Goal: Task Accomplishment & Management: Manage account settings

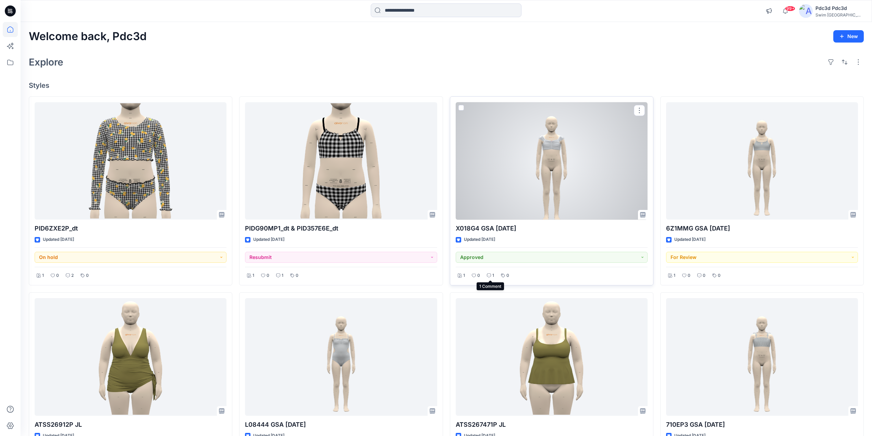
click at [493, 275] on p "1" at bounding box center [493, 275] width 2 height 7
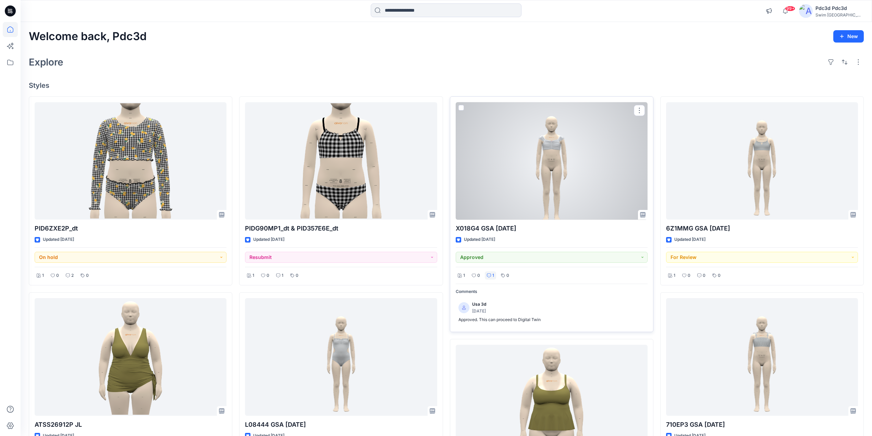
click at [493, 275] on p "1" at bounding box center [493, 275] width 2 height 7
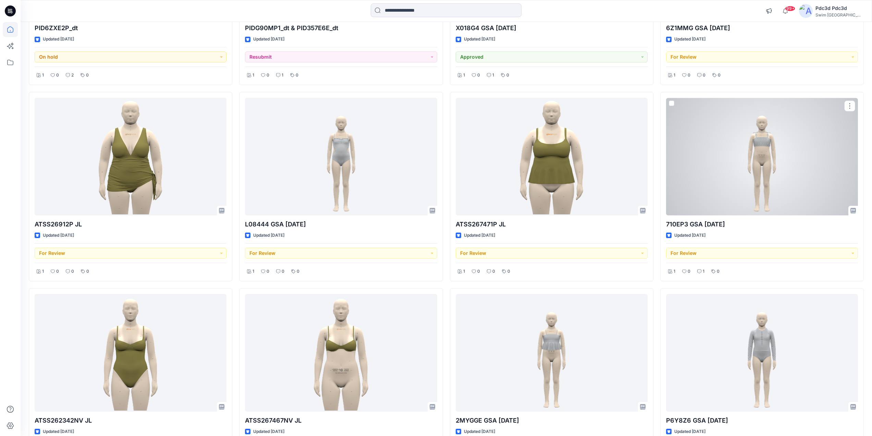
scroll to position [206, 0]
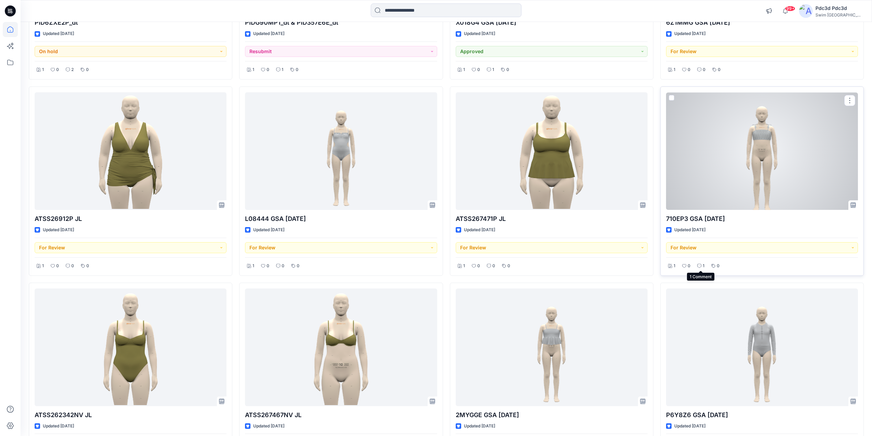
click at [699, 267] on icon at bounding box center [699, 266] width 4 height 4
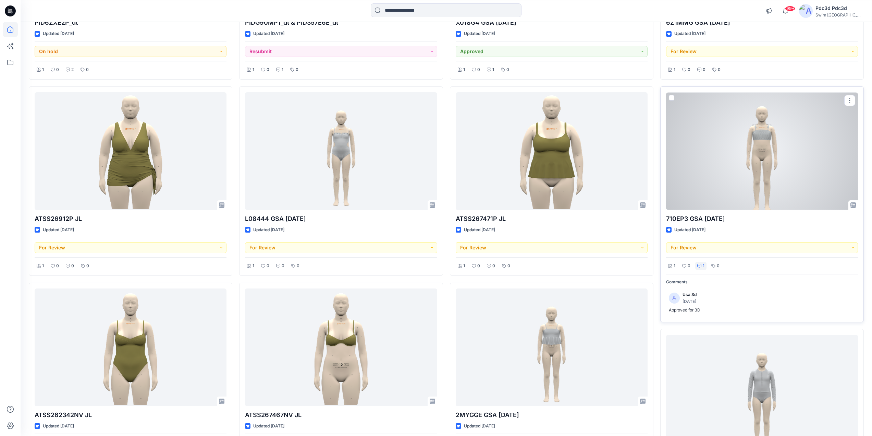
click at [699, 267] on icon at bounding box center [699, 266] width 4 height 4
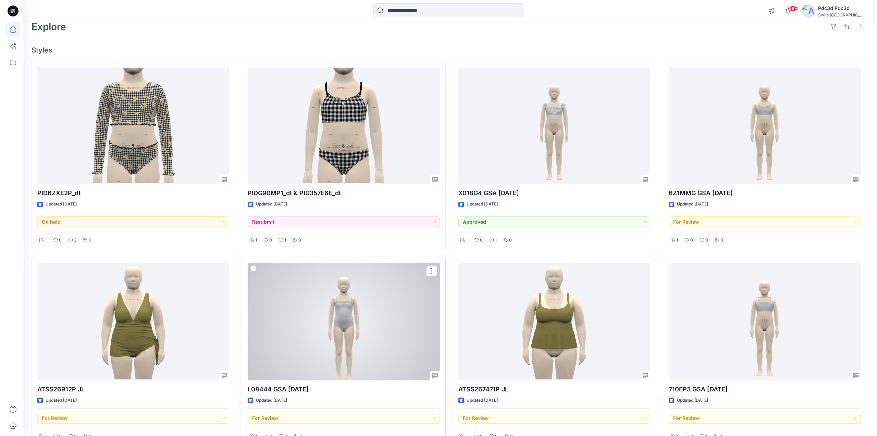
scroll to position [0, 0]
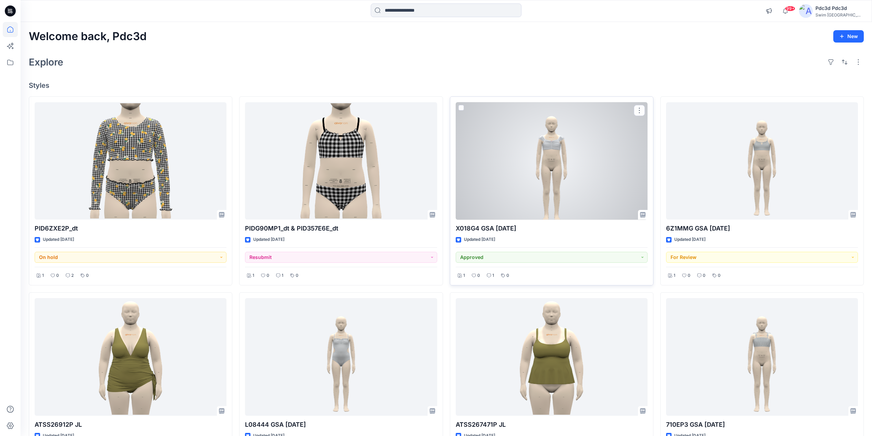
click at [592, 180] on div at bounding box center [552, 161] width 192 height 118
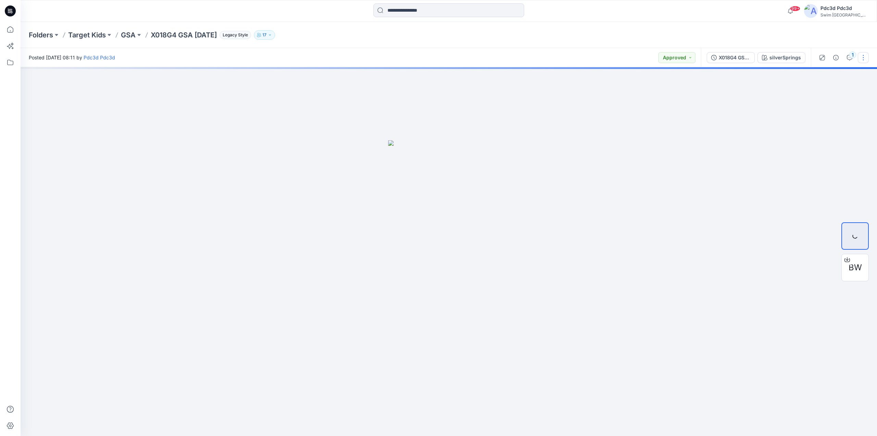
click at [863, 58] on button "button" at bounding box center [863, 57] width 11 height 11
click at [501, 51] on div "Posted Friday, September 05, 2025 08:11 by Pdc3d Pdc3d Approved" at bounding box center [361, 57] width 681 height 19
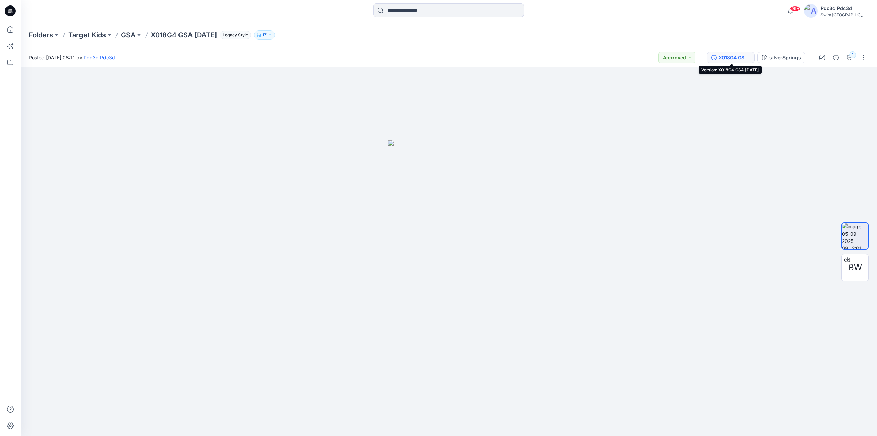
click at [717, 56] on icon "button" at bounding box center [713, 57] width 5 height 5
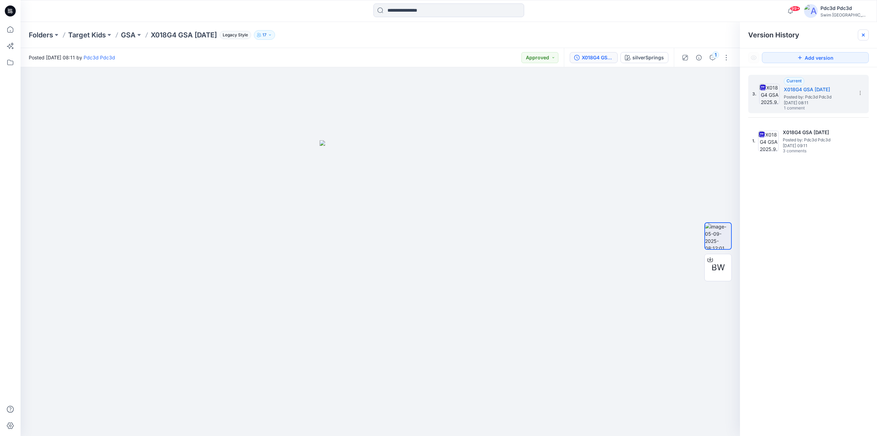
click at [861, 36] on icon at bounding box center [863, 34] width 5 height 5
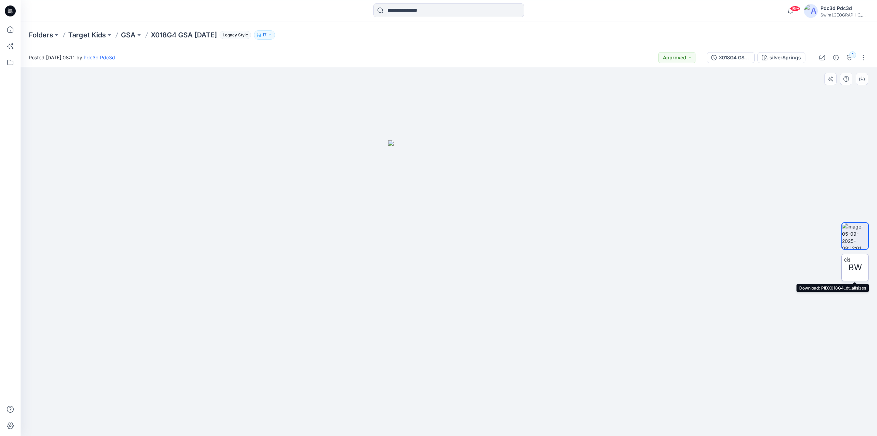
click at [845, 259] on icon at bounding box center [847, 259] width 5 height 5
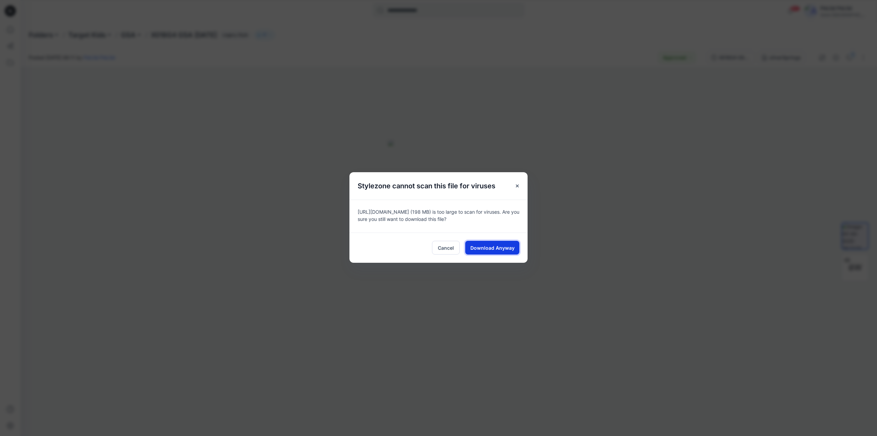
click at [494, 247] on span "Download Anyway" at bounding box center [492, 247] width 44 height 7
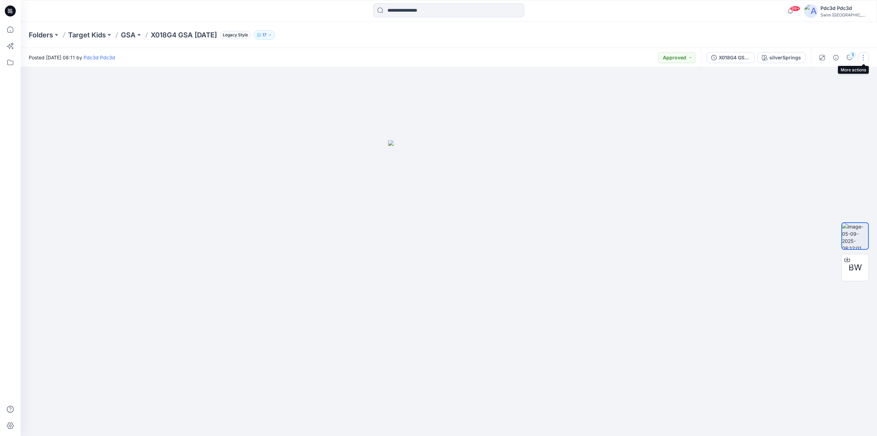
click at [860, 57] on button "button" at bounding box center [863, 57] width 11 height 11
click at [816, 76] on p "Edit" at bounding box center [820, 73] width 9 height 7
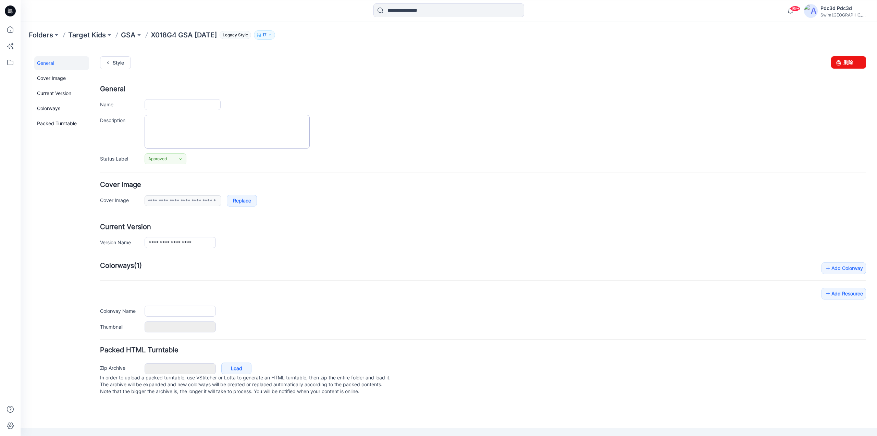
type input "**********"
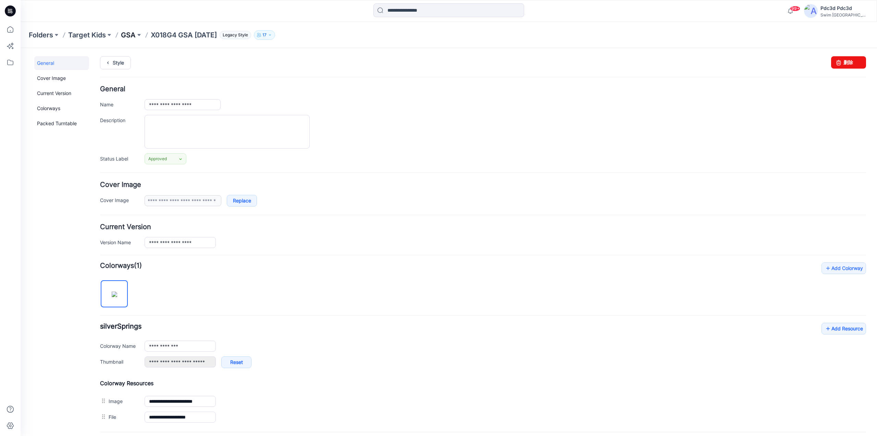
click at [133, 35] on p "GSA" at bounding box center [128, 35] width 15 height 10
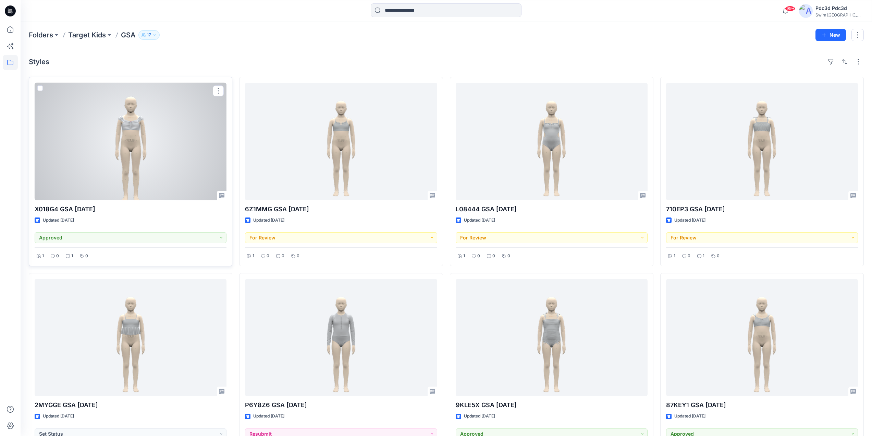
click at [105, 159] on div at bounding box center [131, 142] width 192 height 118
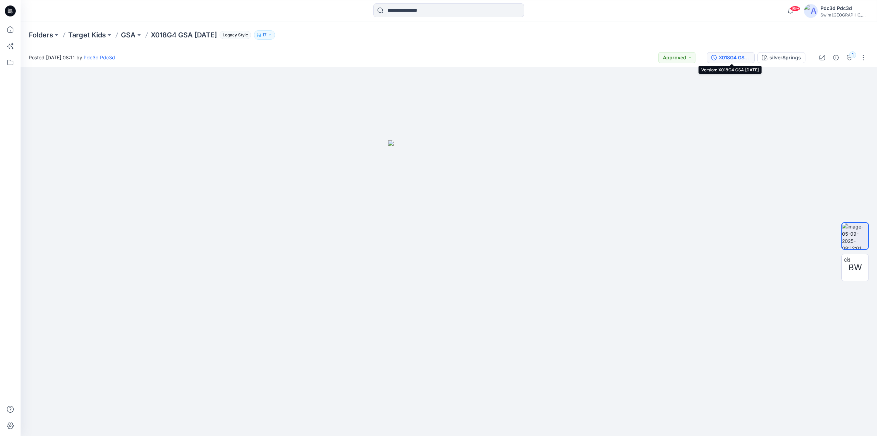
click at [711, 59] on button "X018G4 GSA [DATE]" at bounding box center [731, 57] width 48 height 11
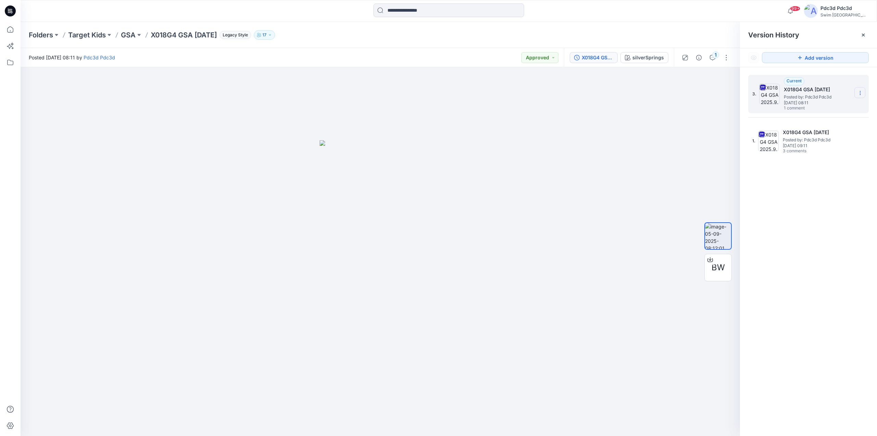
click at [862, 91] on section at bounding box center [860, 92] width 11 height 11
click at [635, 138] on div at bounding box center [381, 251] width 720 height 368
click at [866, 34] on icon at bounding box center [863, 34] width 5 height 5
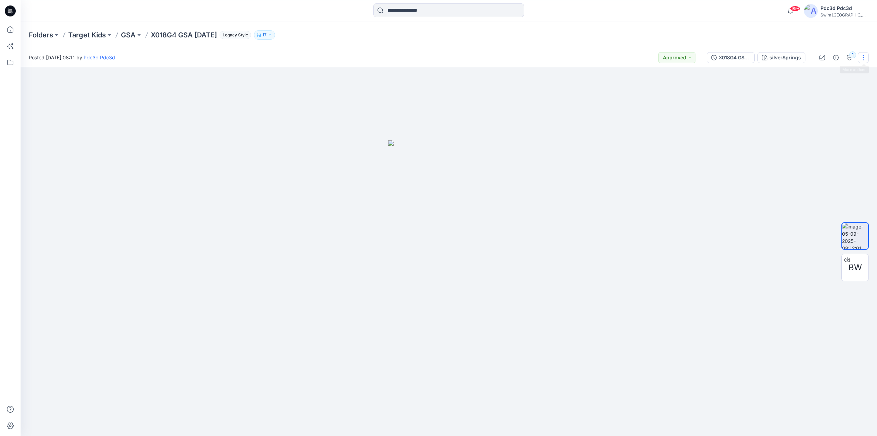
click at [866, 55] on button "button" at bounding box center [863, 57] width 11 height 11
click at [813, 72] on button "Edit" at bounding box center [834, 73] width 63 height 13
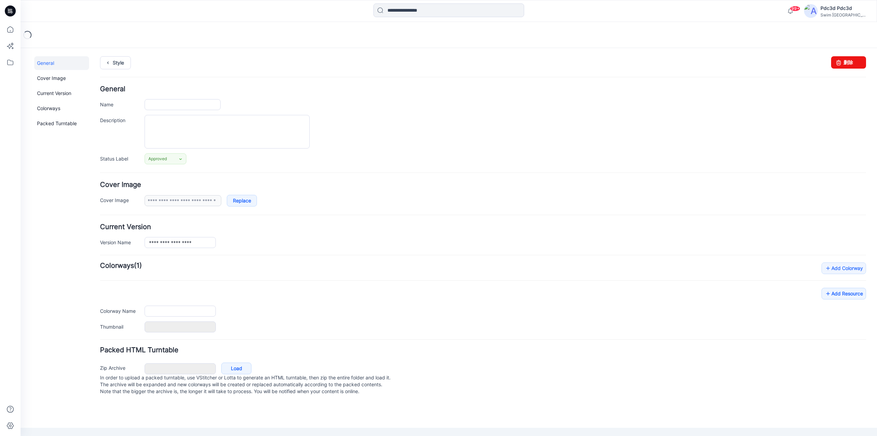
type input "**********"
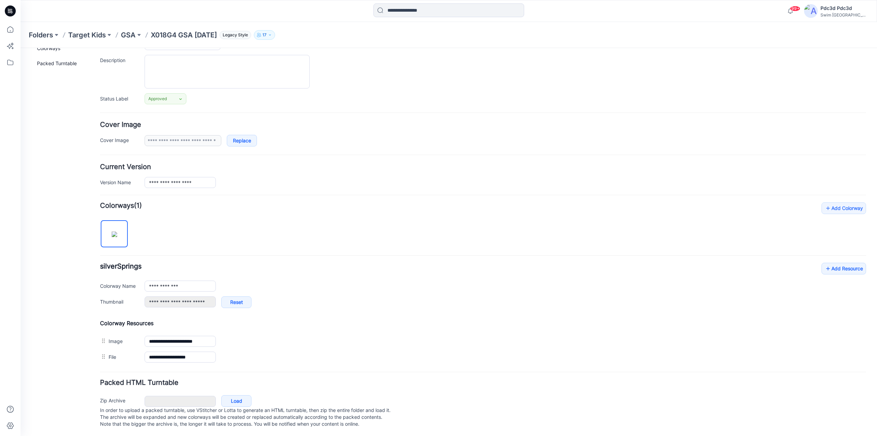
scroll to position [68, 0]
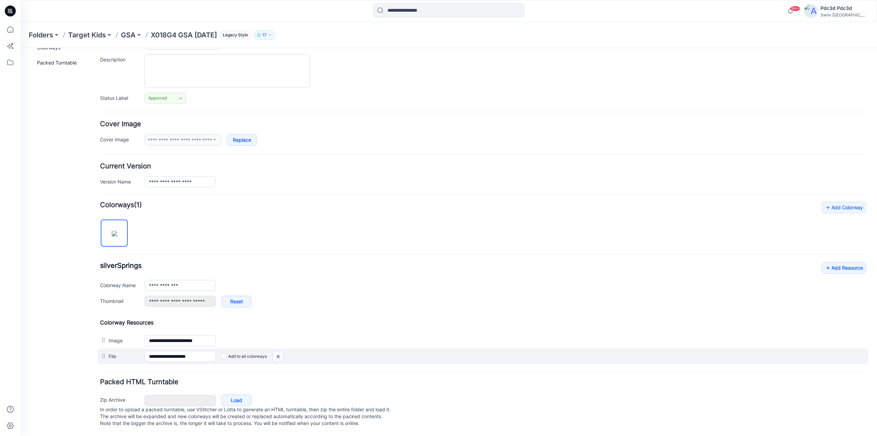
drag, startPoint x: 280, startPoint y: 349, endPoint x: 489, endPoint y: 71, distance: 347.5
click at [280, 351] on img at bounding box center [278, 356] width 11 height 11
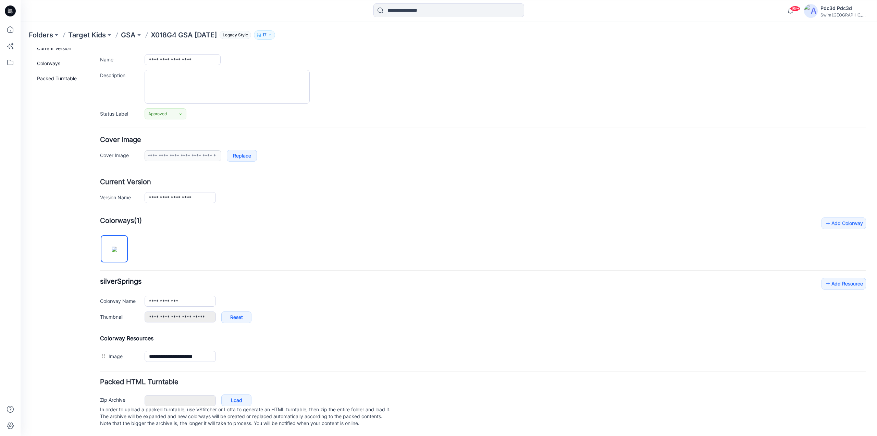
scroll to position [52, 0]
click at [825, 278] on icon at bounding box center [828, 283] width 7 height 11
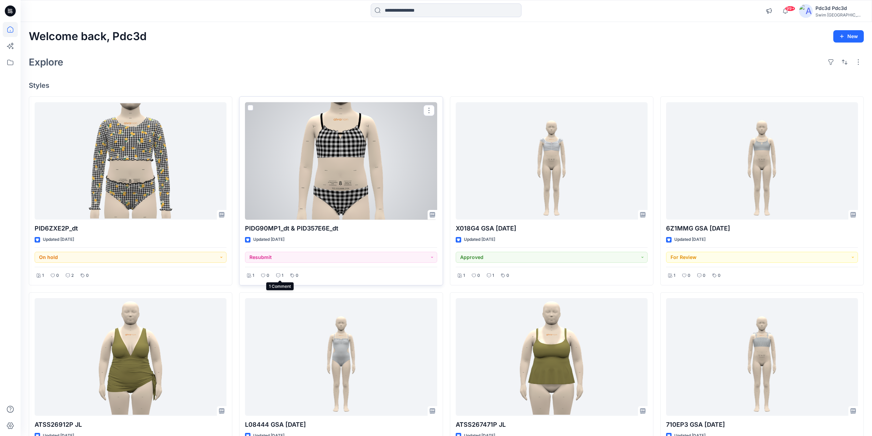
click at [283, 274] on div "1" at bounding box center [279, 275] width 11 height 9
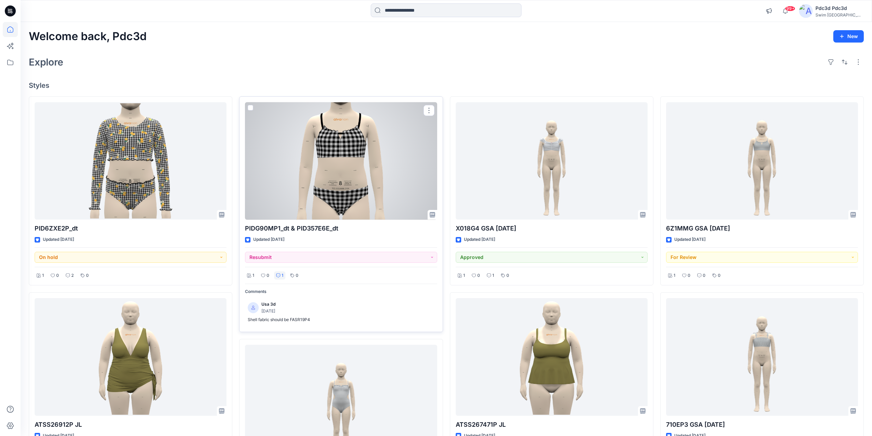
drag, startPoint x: 283, startPoint y: 274, endPoint x: 283, endPoint y: 278, distance: 4.5
click at [283, 278] on div "1" at bounding box center [279, 275] width 11 height 9
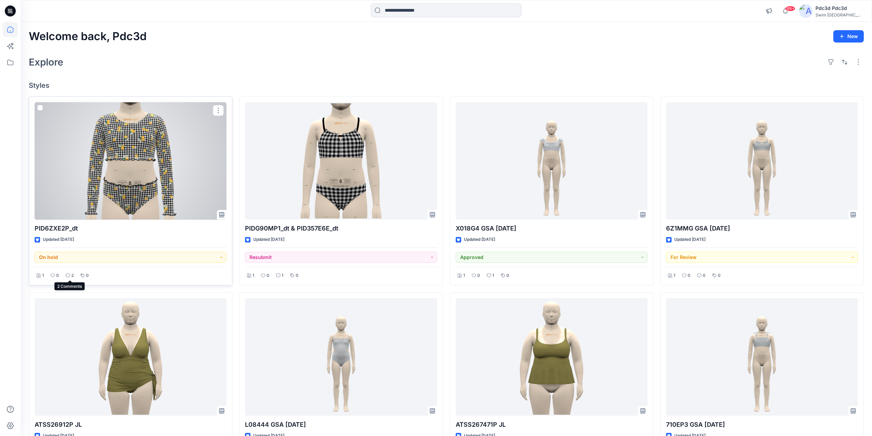
click at [69, 275] on icon at bounding box center [68, 275] width 4 height 4
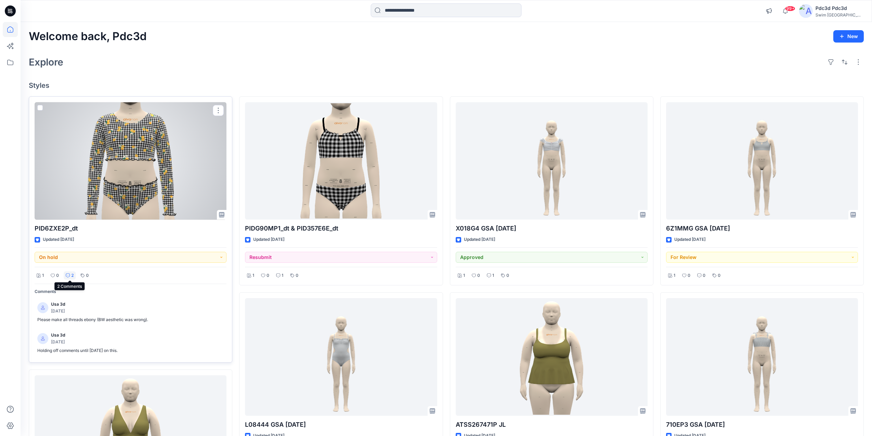
click at [71, 275] on div "2" at bounding box center [70, 275] width 12 height 9
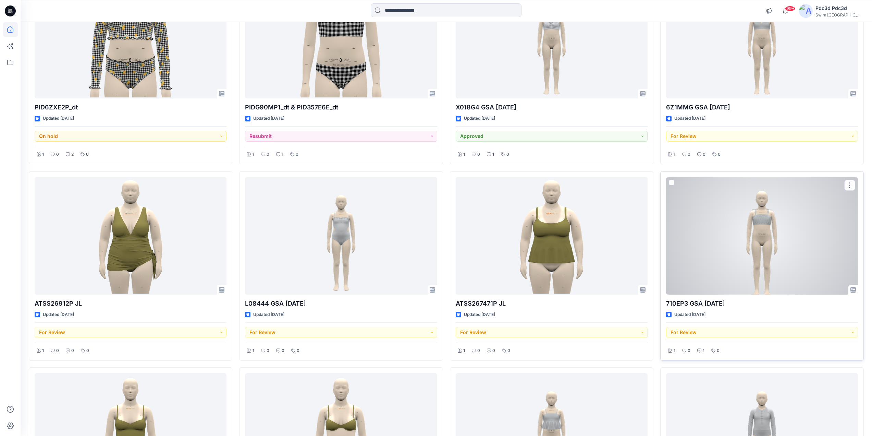
scroll to position [137, 0]
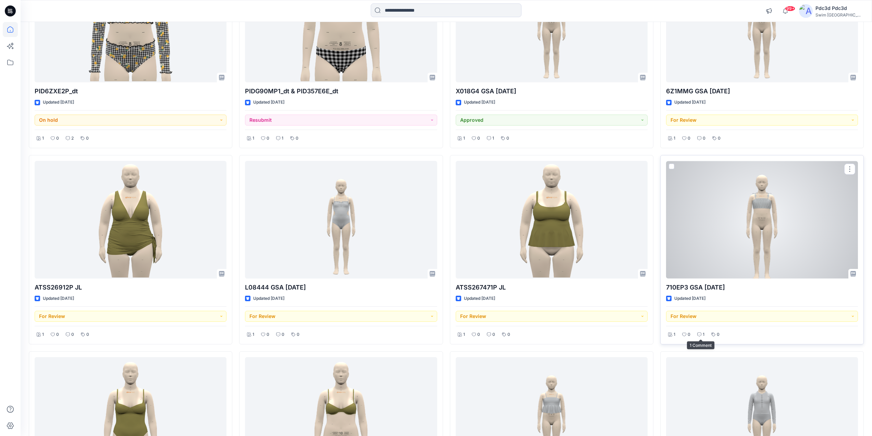
click at [700, 333] on icon at bounding box center [699, 334] width 4 height 4
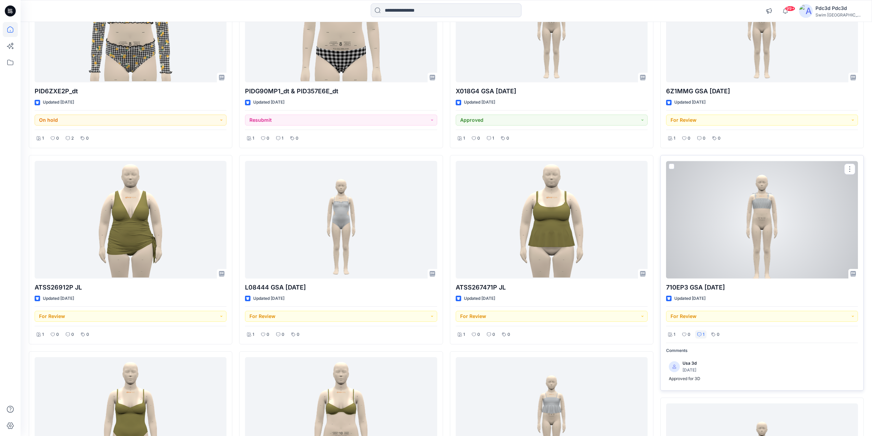
click at [700, 333] on icon at bounding box center [699, 334] width 4 height 4
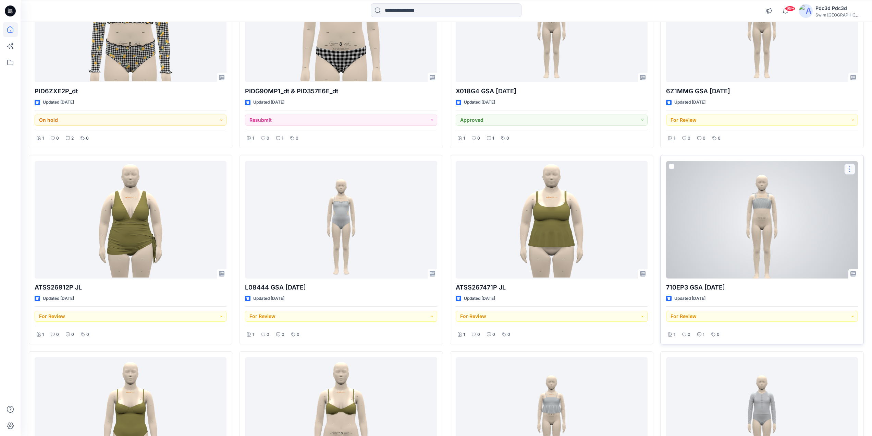
click at [850, 167] on button "button" at bounding box center [849, 168] width 11 height 11
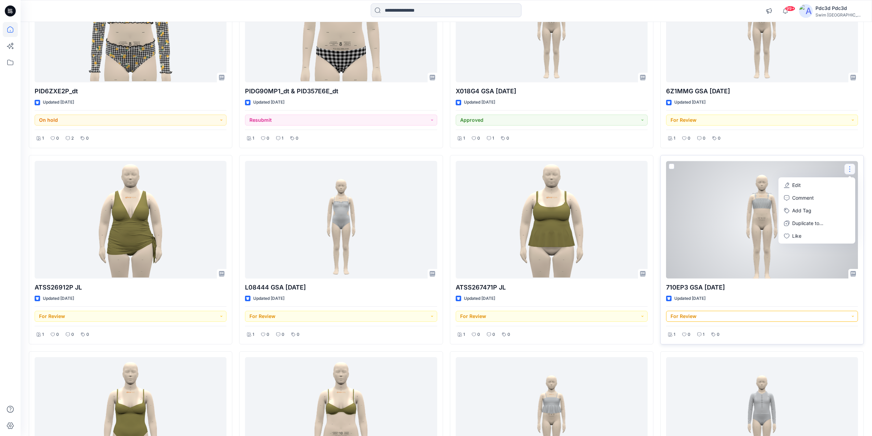
click at [846, 316] on button "For Review" at bounding box center [762, 315] width 192 height 11
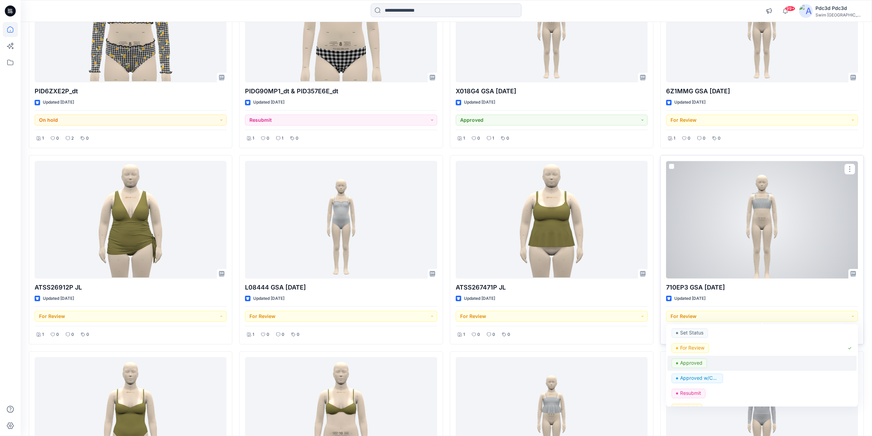
click at [693, 361] on p "Approved" at bounding box center [691, 362] width 22 height 9
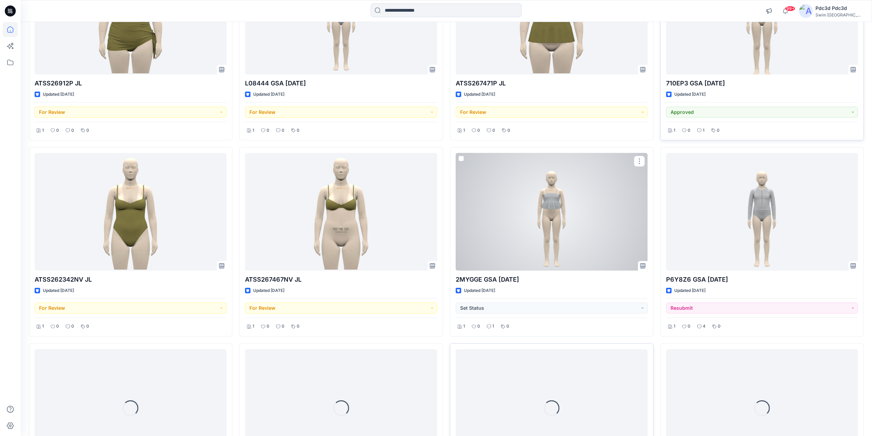
scroll to position [343, 0]
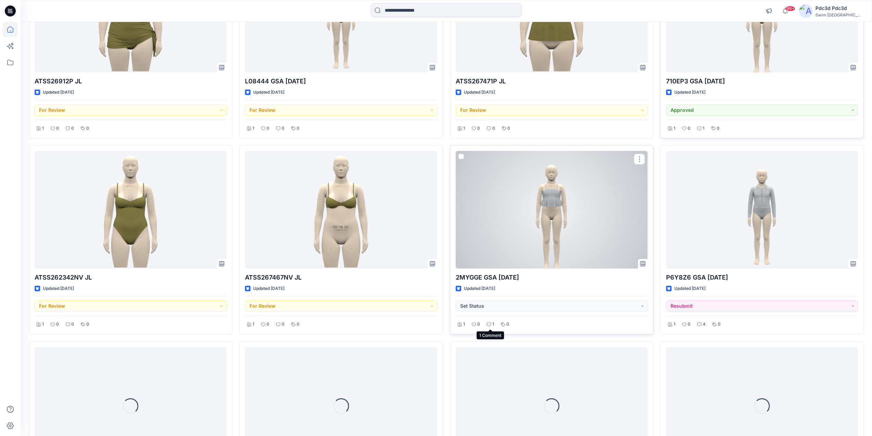
click at [491, 325] on div "1" at bounding box center [490, 324] width 11 height 9
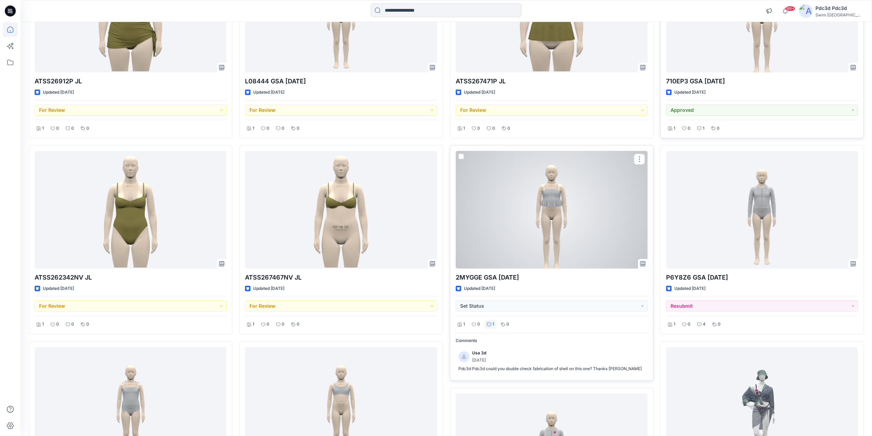
click at [491, 325] on div "1" at bounding box center [490, 324] width 11 height 9
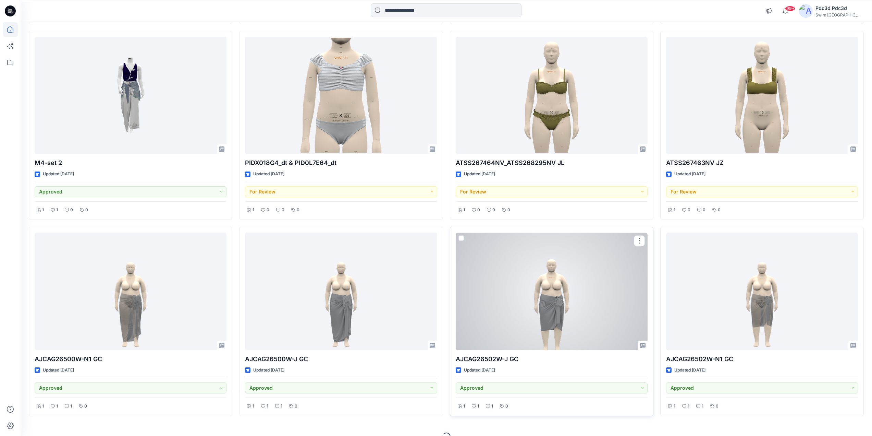
scroll to position [862, 0]
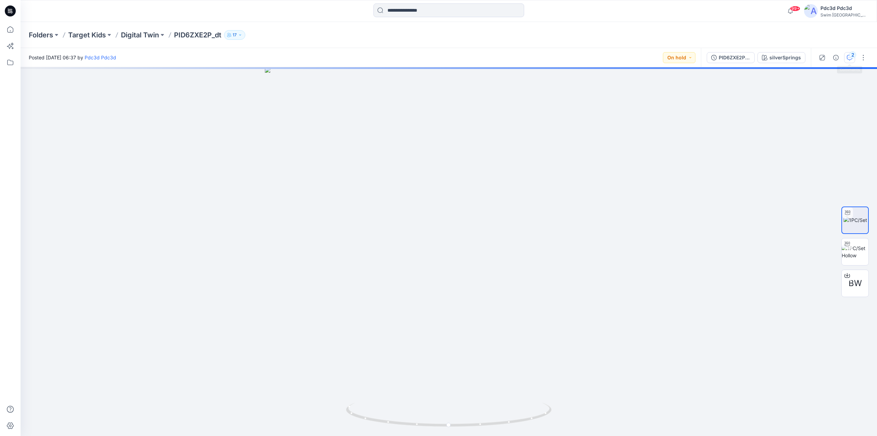
click at [852, 54] on div "2" at bounding box center [852, 54] width 7 height 7
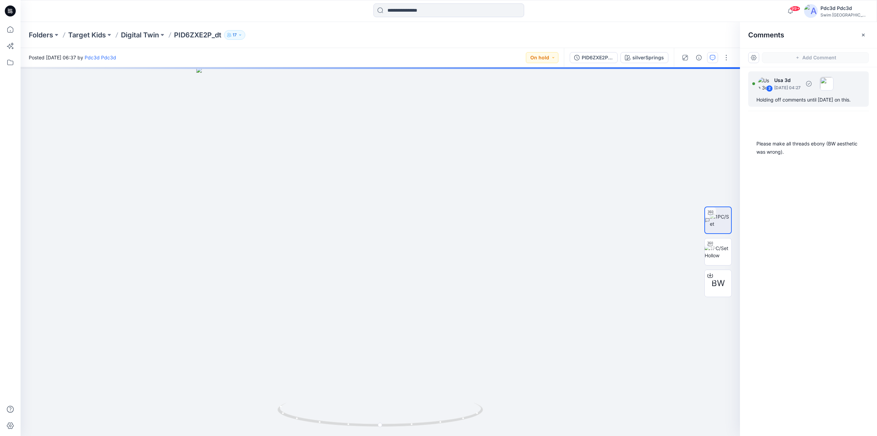
click at [792, 101] on div "Holding off comments until Monday on this." at bounding box center [809, 100] width 104 height 8
click at [775, 153] on div "Please make all threads ebony (BW aesthetic was wrong)." at bounding box center [809, 147] width 104 height 16
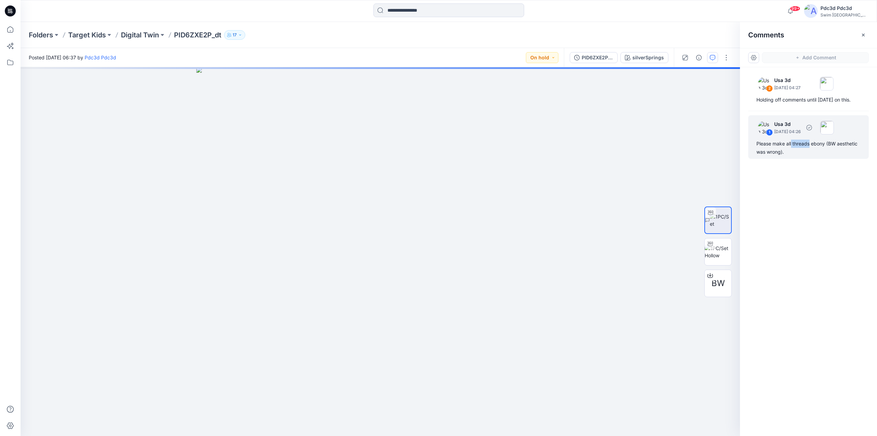
drag, startPoint x: 811, startPoint y: 146, endPoint x: 792, endPoint y: 145, distance: 18.9
click at [792, 145] on div "Please make all threads ebony (BW aesthetic was wrong)." at bounding box center [809, 147] width 104 height 16
click at [826, 148] on div "Please make all threads ebony (BW aesthetic was wrong)." at bounding box center [809, 147] width 104 height 16
drag, startPoint x: 825, startPoint y: 145, endPoint x: 756, endPoint y: 146, distance: 68.9
click at [756, 146] on div "1 Usa 3d September 06, 2025 04:26 Please make all threads ebony (BW aesthetic w…" at bounding box center [808, 137] width 121 height 44
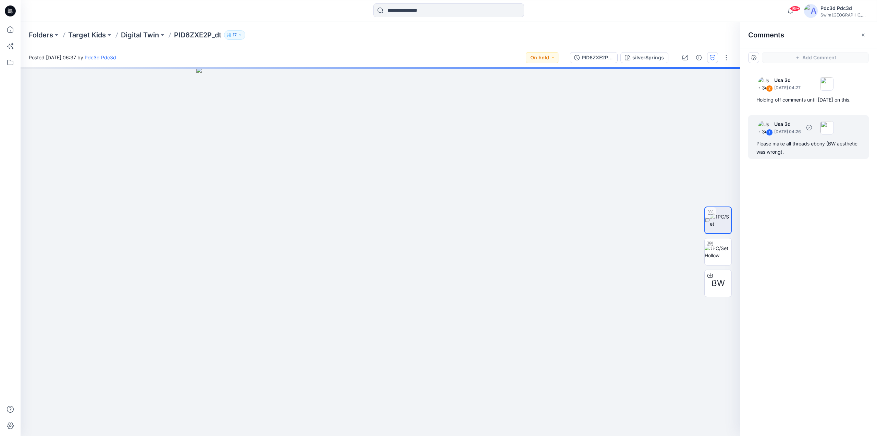
click at [825, 149] on div "Please make all threads ebony (BW aesthetic was wrong)." at bounding box center [809, 147] width 104 height 16
drag, startPoint x: 825, startPoint y: 145, endPoint x: 755, endPoint y: 144, distance: 70.6
click at [755, 144] on div "1 Usa 3d September 06, 2025 04:26 Please make all threads ebony (BW aesthetic w…" at bounding box center [808, 137] width 121 height 44
copy div "Please make all threads ebony"
click at [798, 228] on div "2 Usa 3d September 06, 2025 04:27 Holding off comments until Monday on this. 1 …" at bounding box center [808, 238] width 137 height 343
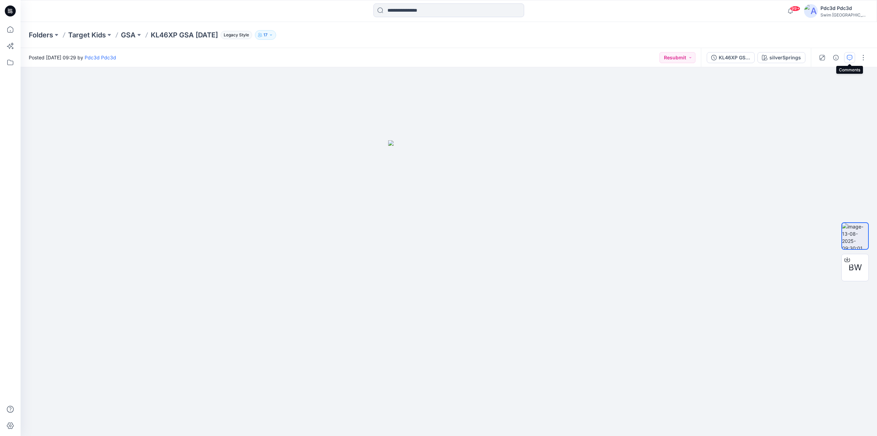
click at [850, 55] on icon "button" at bounding box center [849, 57] width 5 height 5
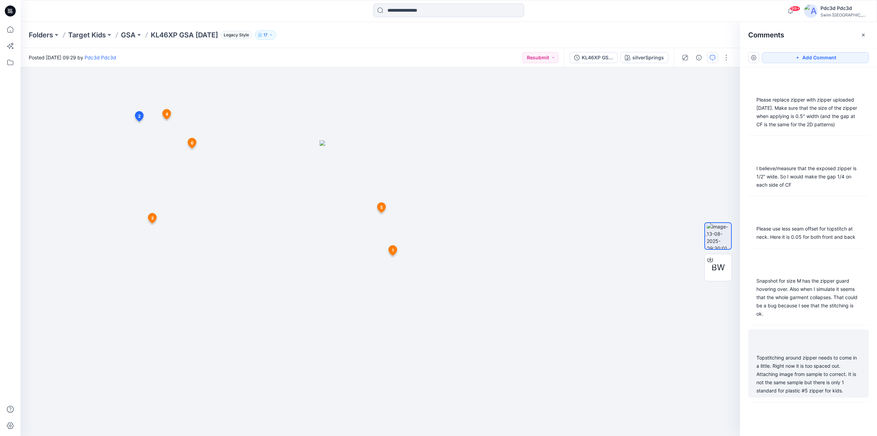
scroll to position [51, 0]
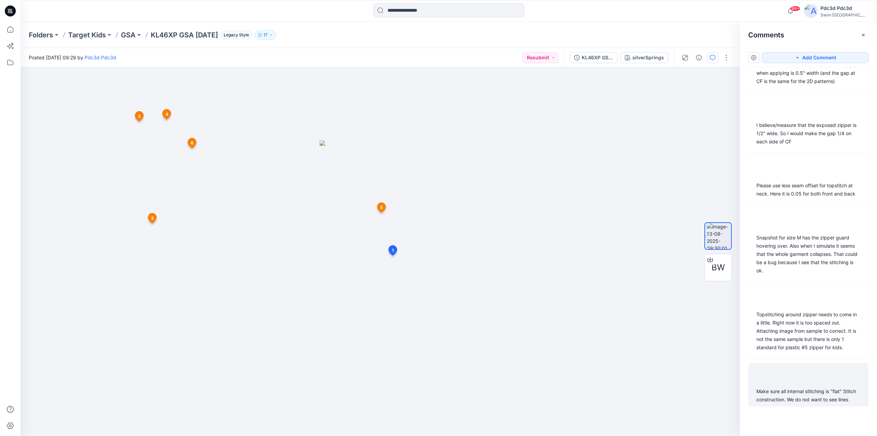
click at [782, 387] on div "Make sure all internal stitching is "flat" Stitch construction. We do not want …" at bounding box center [809, 395] width 104 height 16
